Goal: Information Seeking & Learning: Learn about a topic

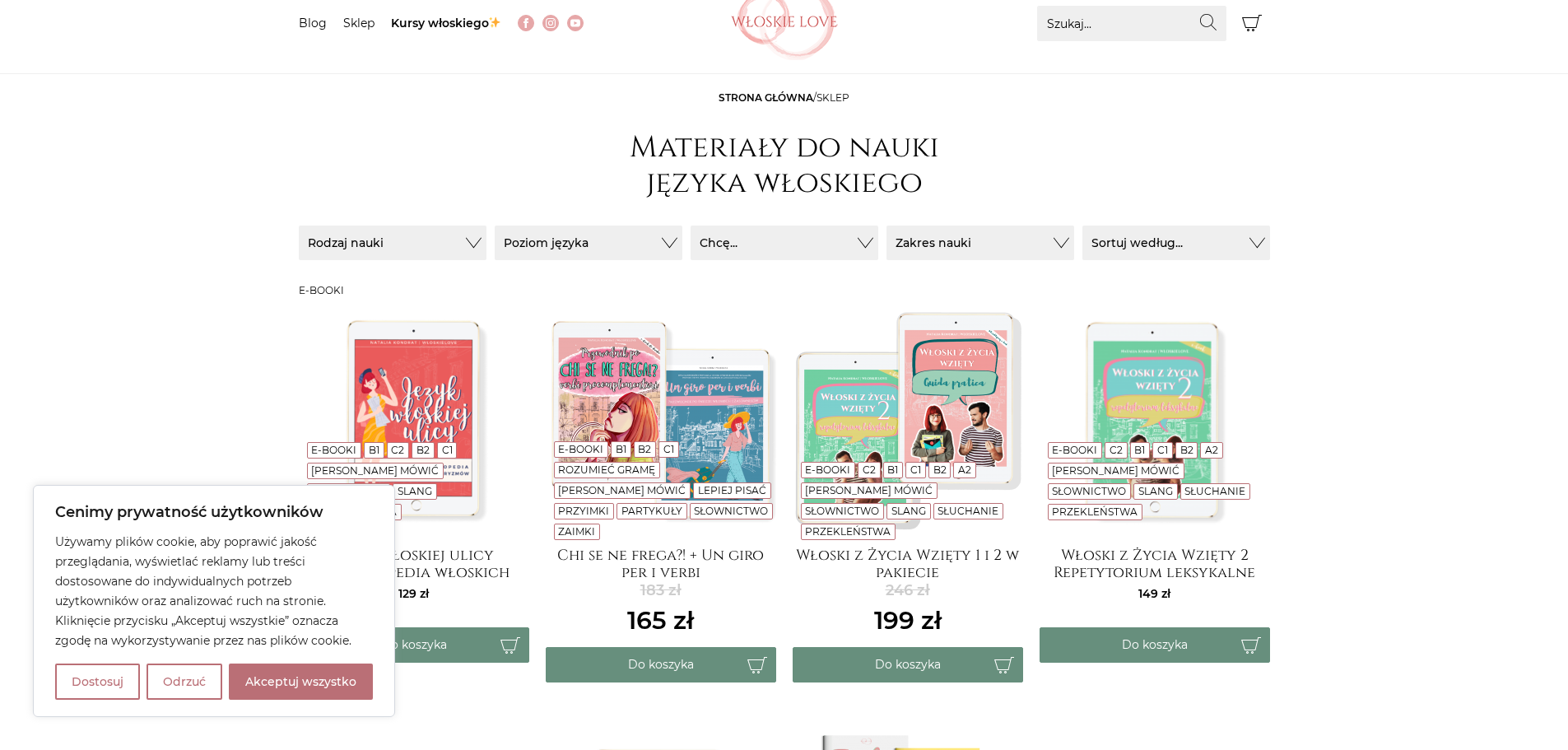
scroll to position [165, 0]
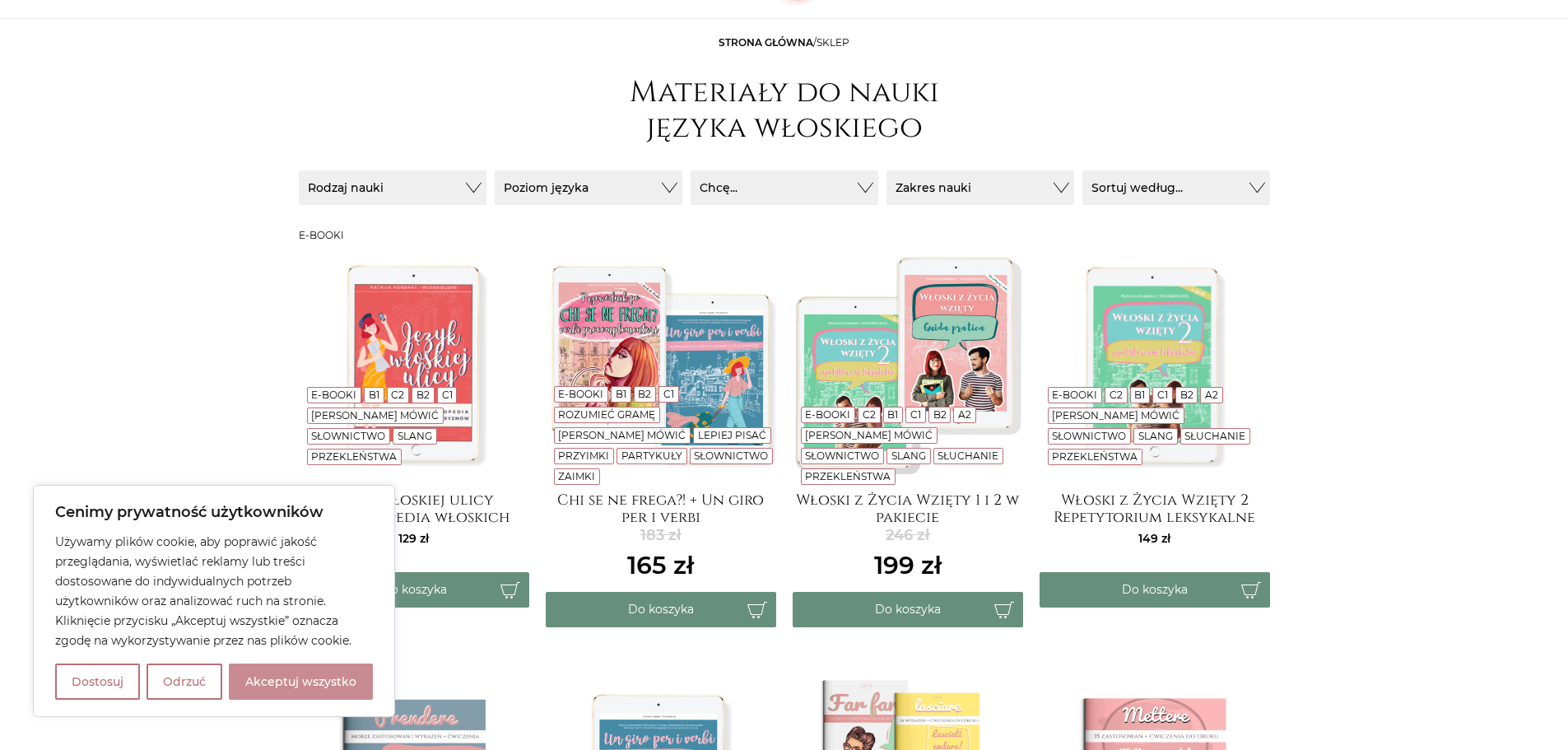
click at [321, 686] on button "Akceptuj wszystko" at bounding box center [300, 681] width 144 height 36
checkbox input "true"
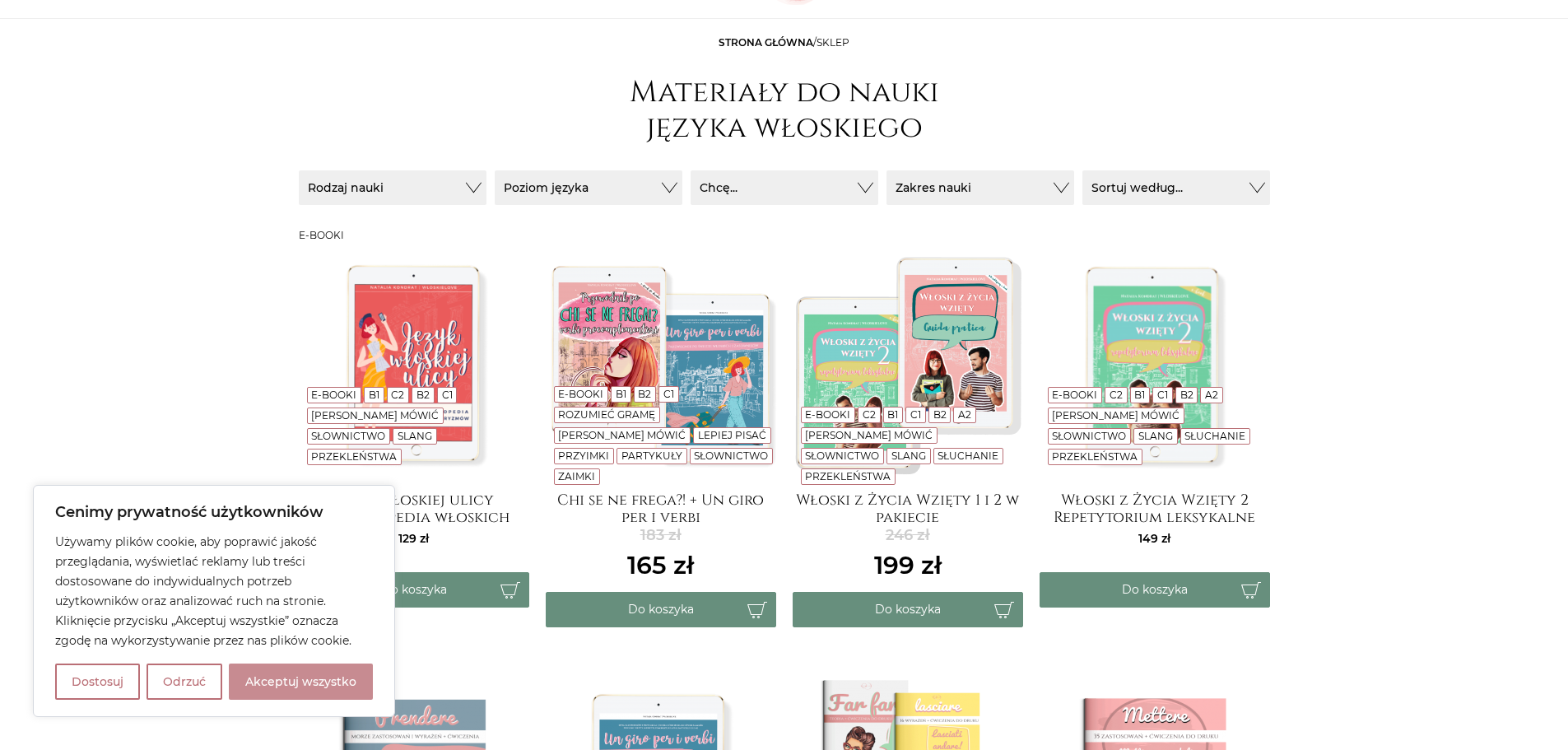
checkbox input "true"
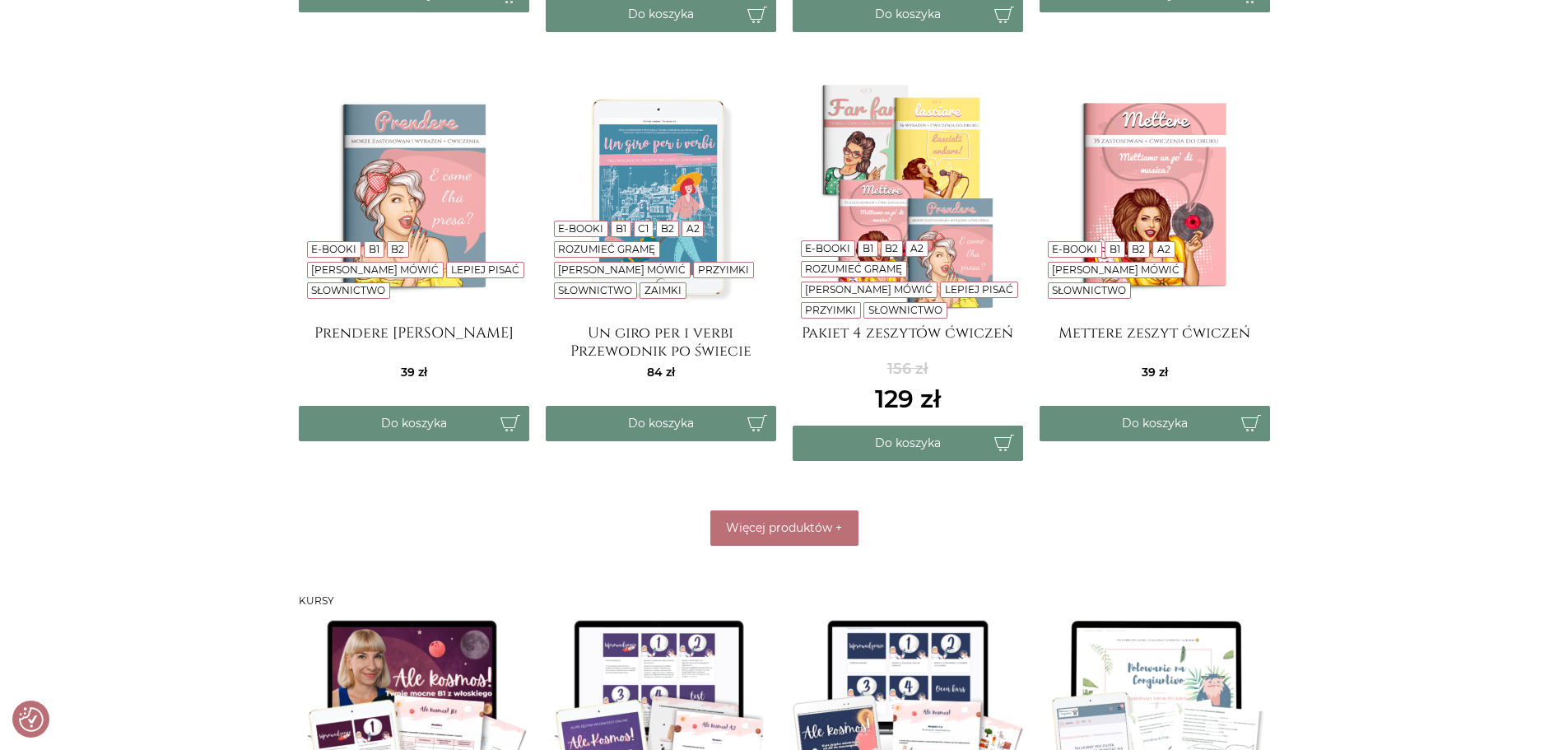
scroll to position [823, 0]
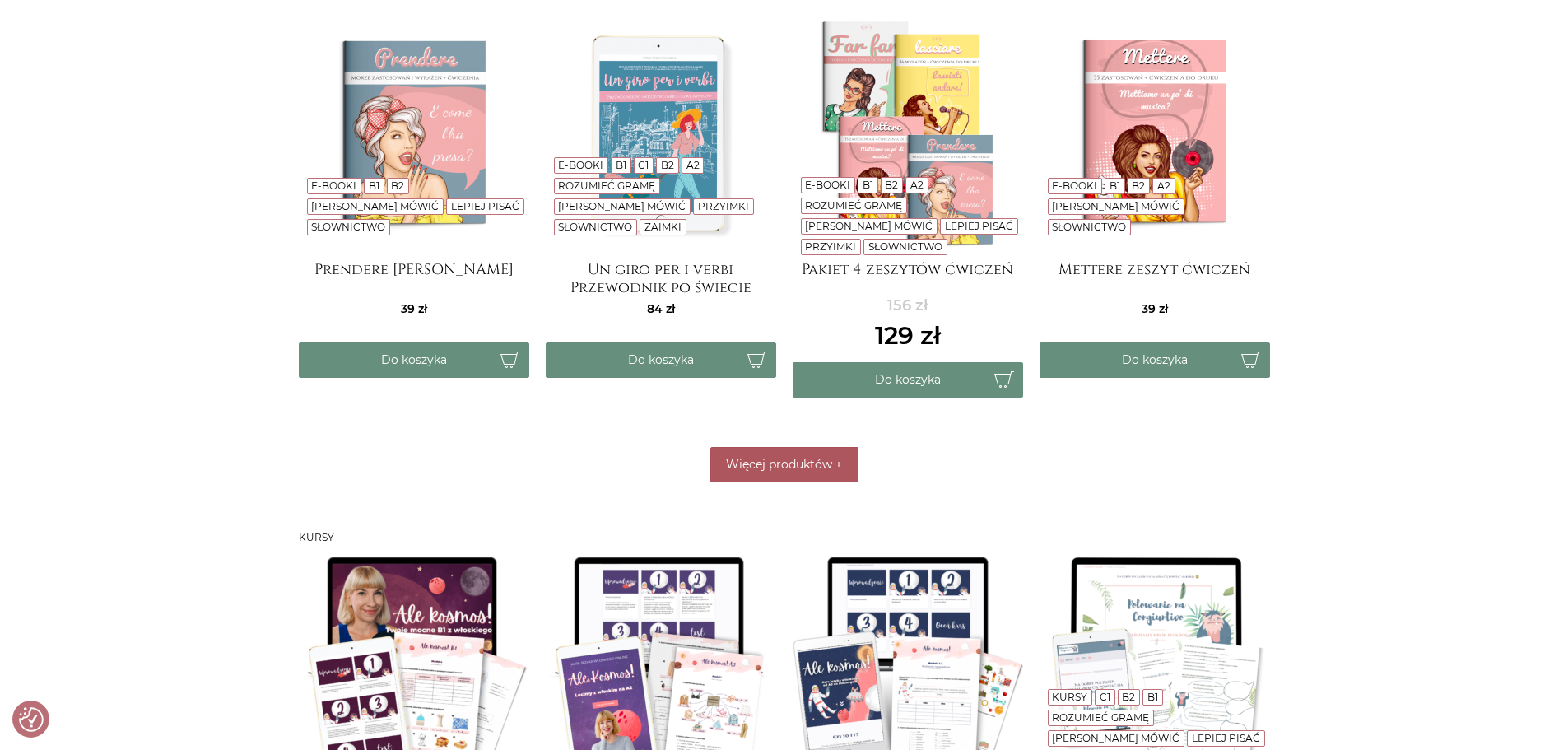
click at [847, 467] on button "Więcej produktów +" at bounding box center [784, 464] width 148 height 35
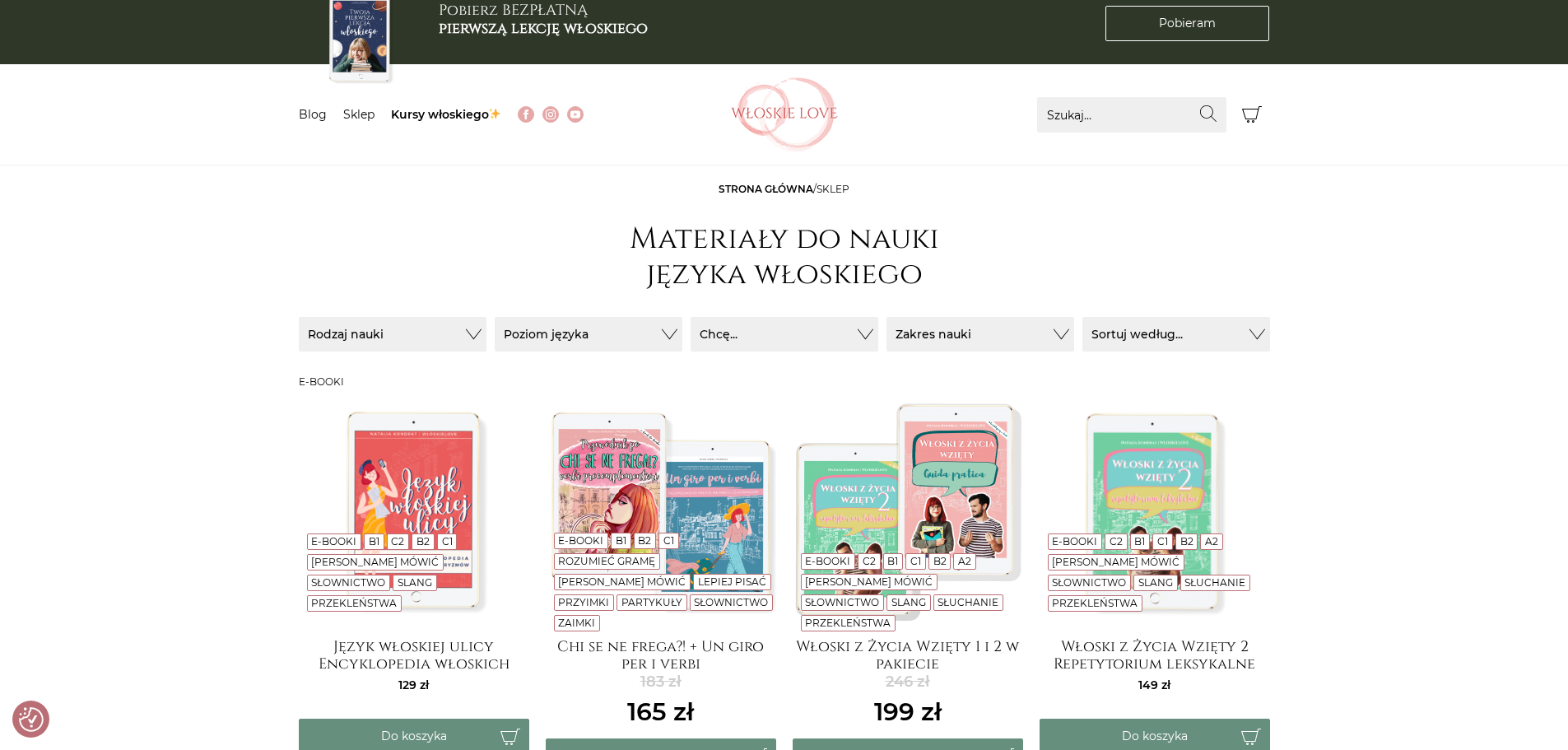
scroll to position [0, 0]
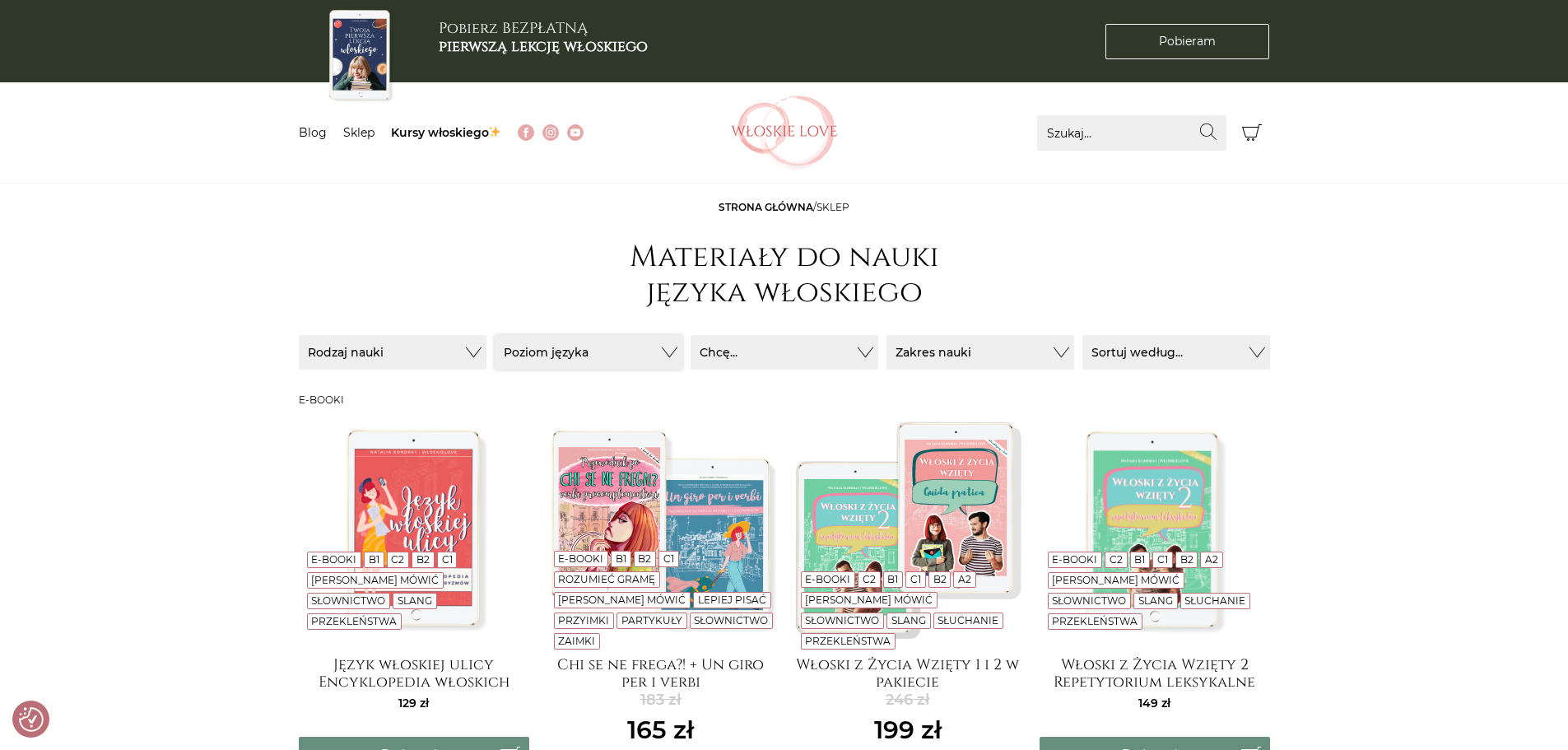
click at [486, 348] on button "Poziom języka" at bounding box center [393, 353] width 188 height 34
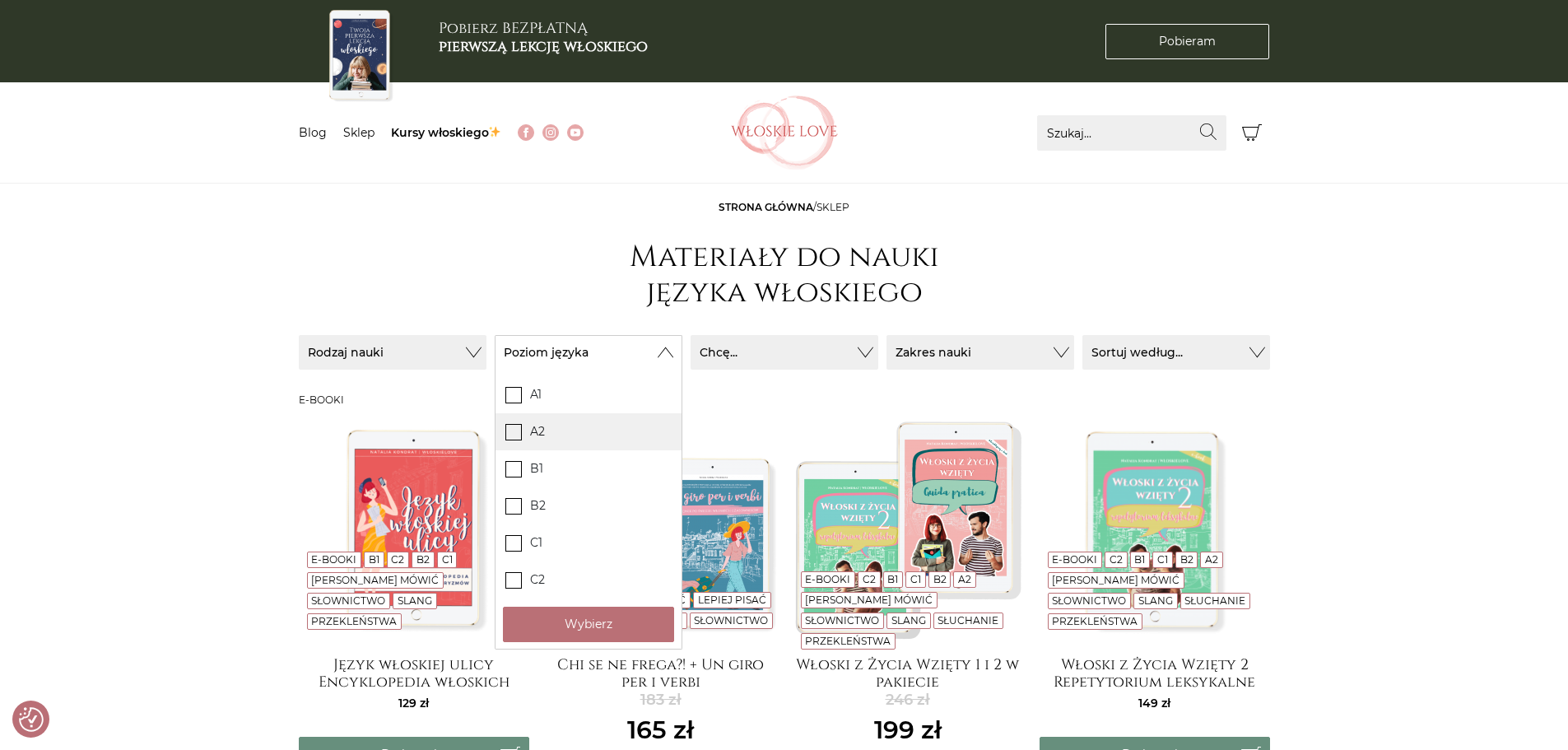
click at [505, 437] on span at bounding box center [513, 432] width 16 height 16
click at [0, 0] on input "A2" at bounding box center [0, 0] width 0 height 0
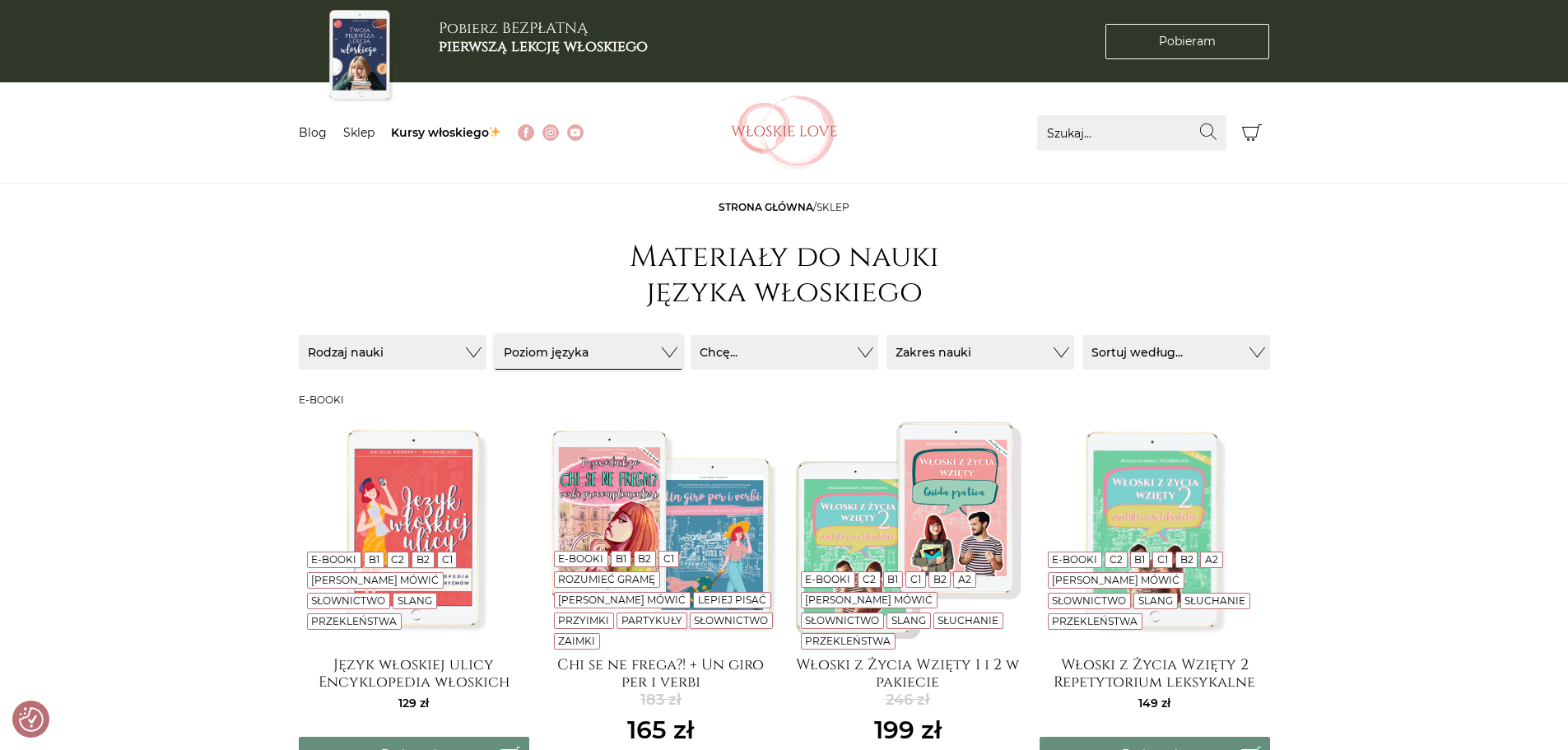
click at [606, 351] on button "Poziom języka" at bounding box center [589, 353] width 188 height 34
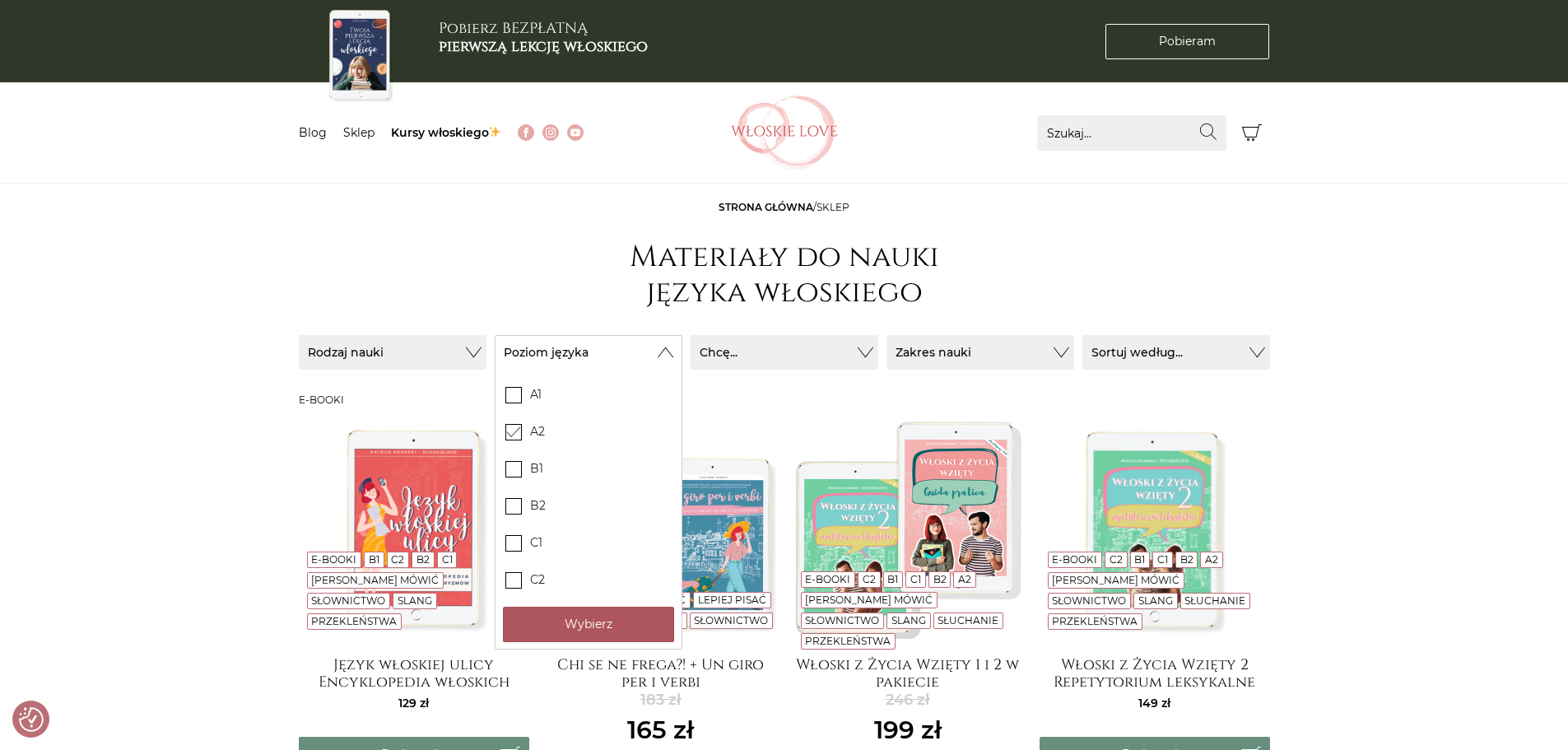
click at [600, 628] on button "Wybierz" at bounding box center [588, 624] width 172 height 35
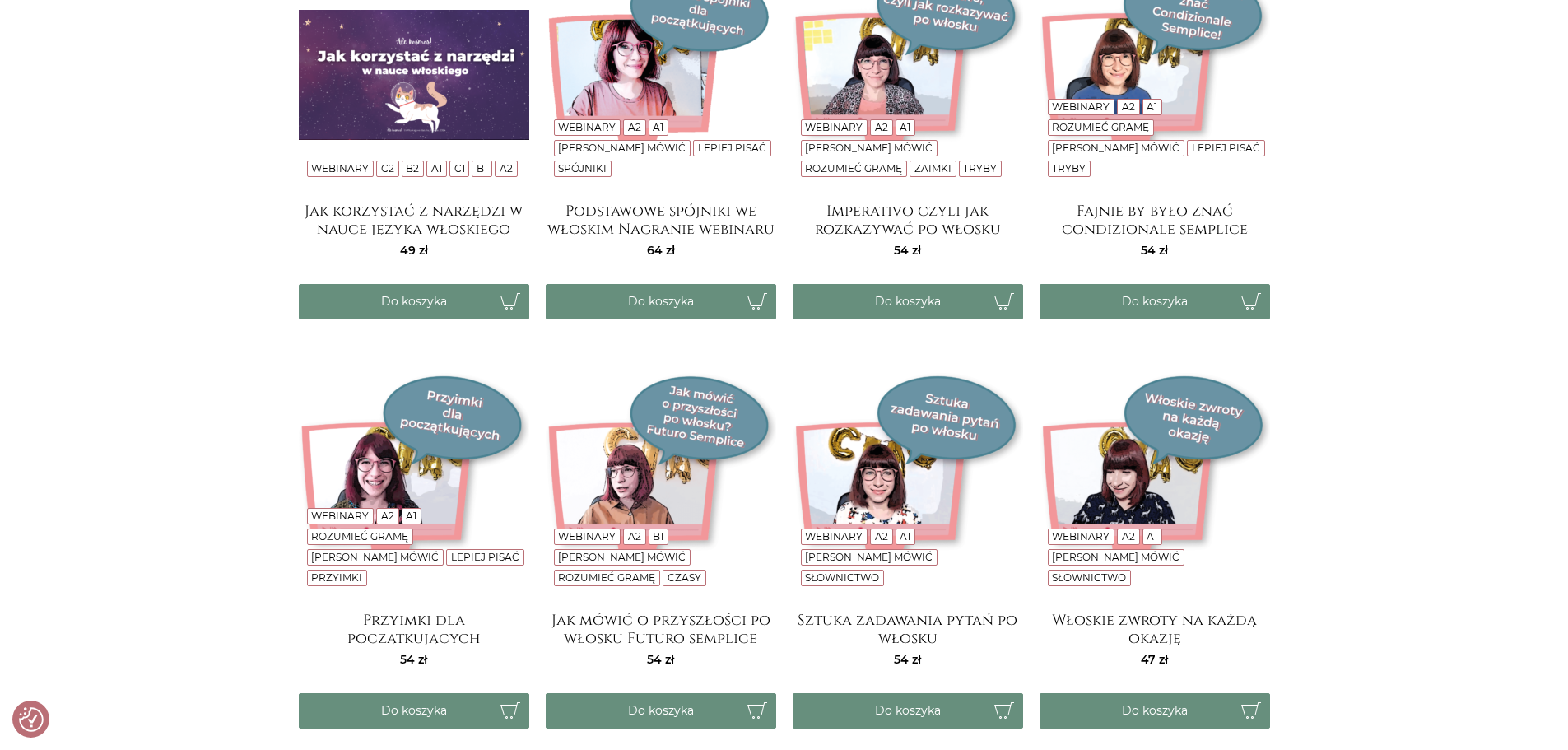
scroll to position [2058, 0]
